Goal: Transaction & Acquisition: Obtain resource

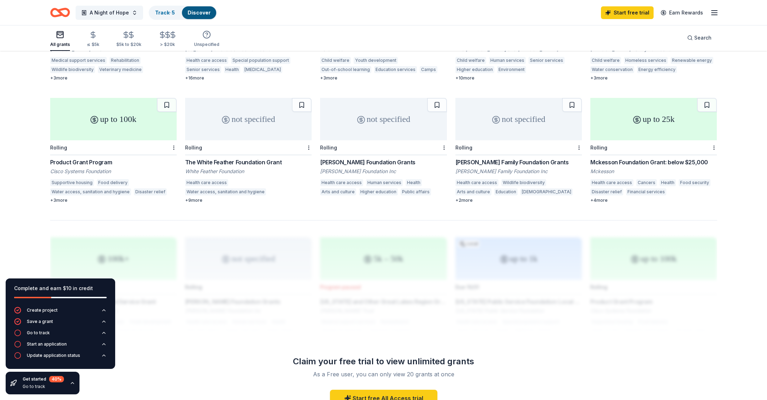
scroll to position [381, 0]
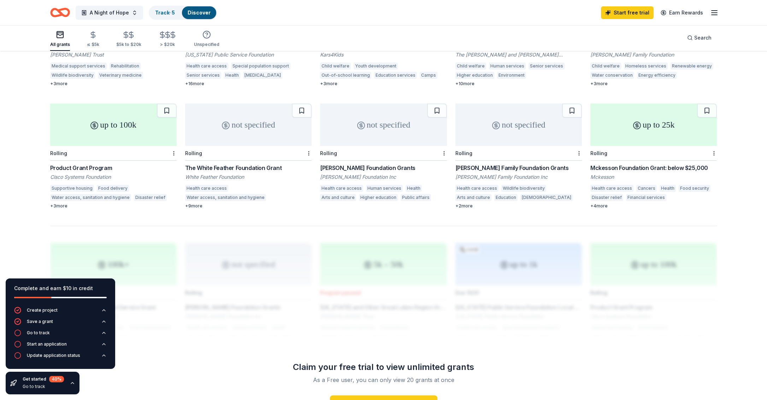
click at [654, 129] on div "up to 25k" at bounding box center [653, 125] width 127 height 42
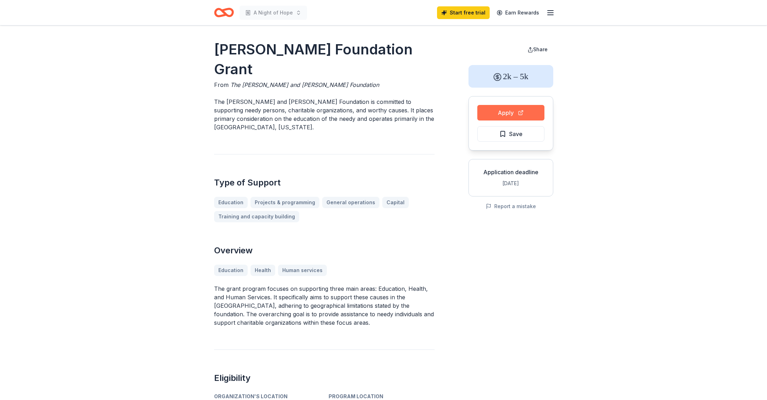
click at [504, 115] on button "Apply" at bounding box center [510, 113] width 67 height 16
